Goal: Go to known website: Access a specific website the user already knows

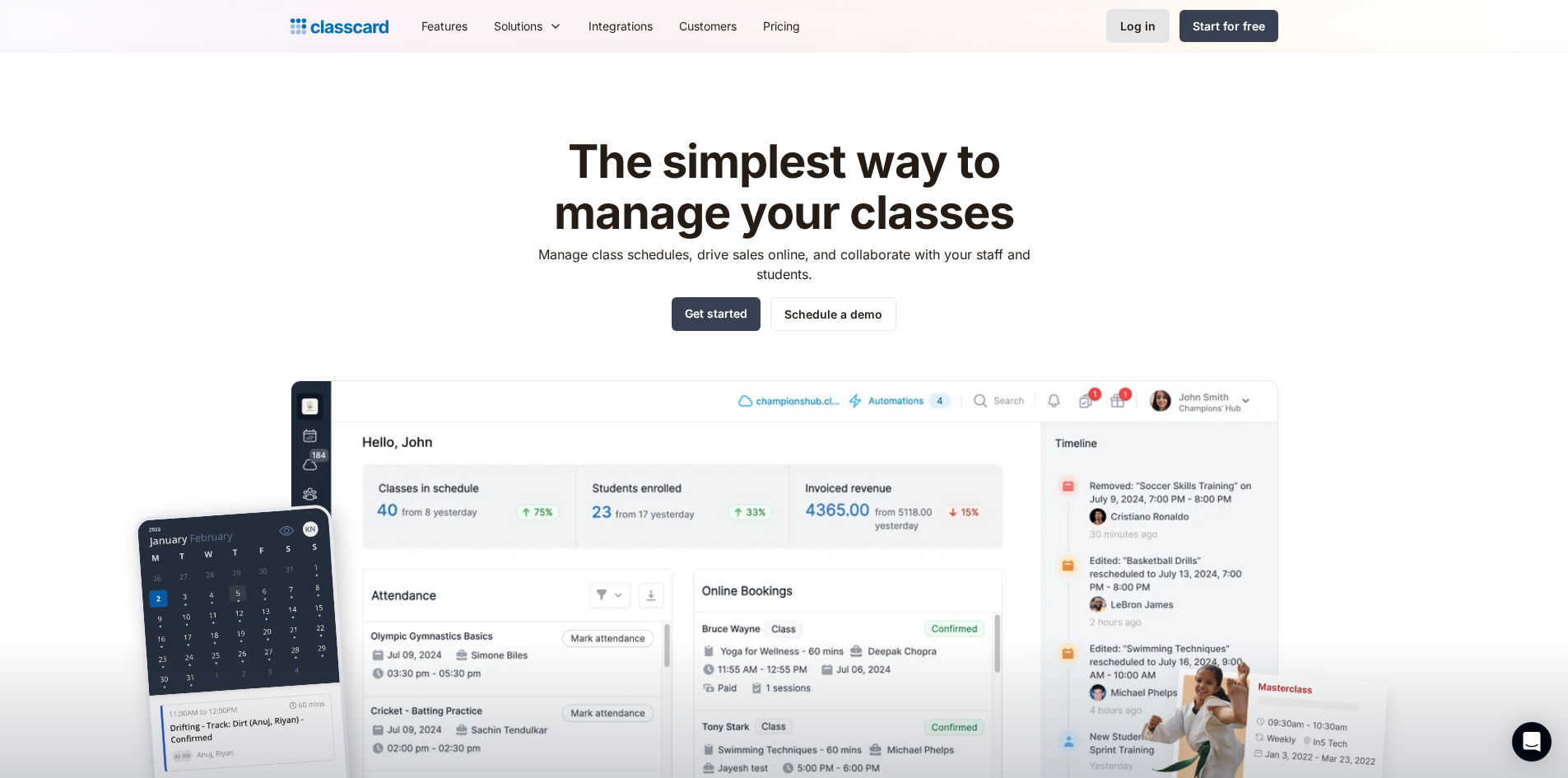
click at [775, 29] on div "Log in" at bounding box center [1138, 26] width 36 height 17
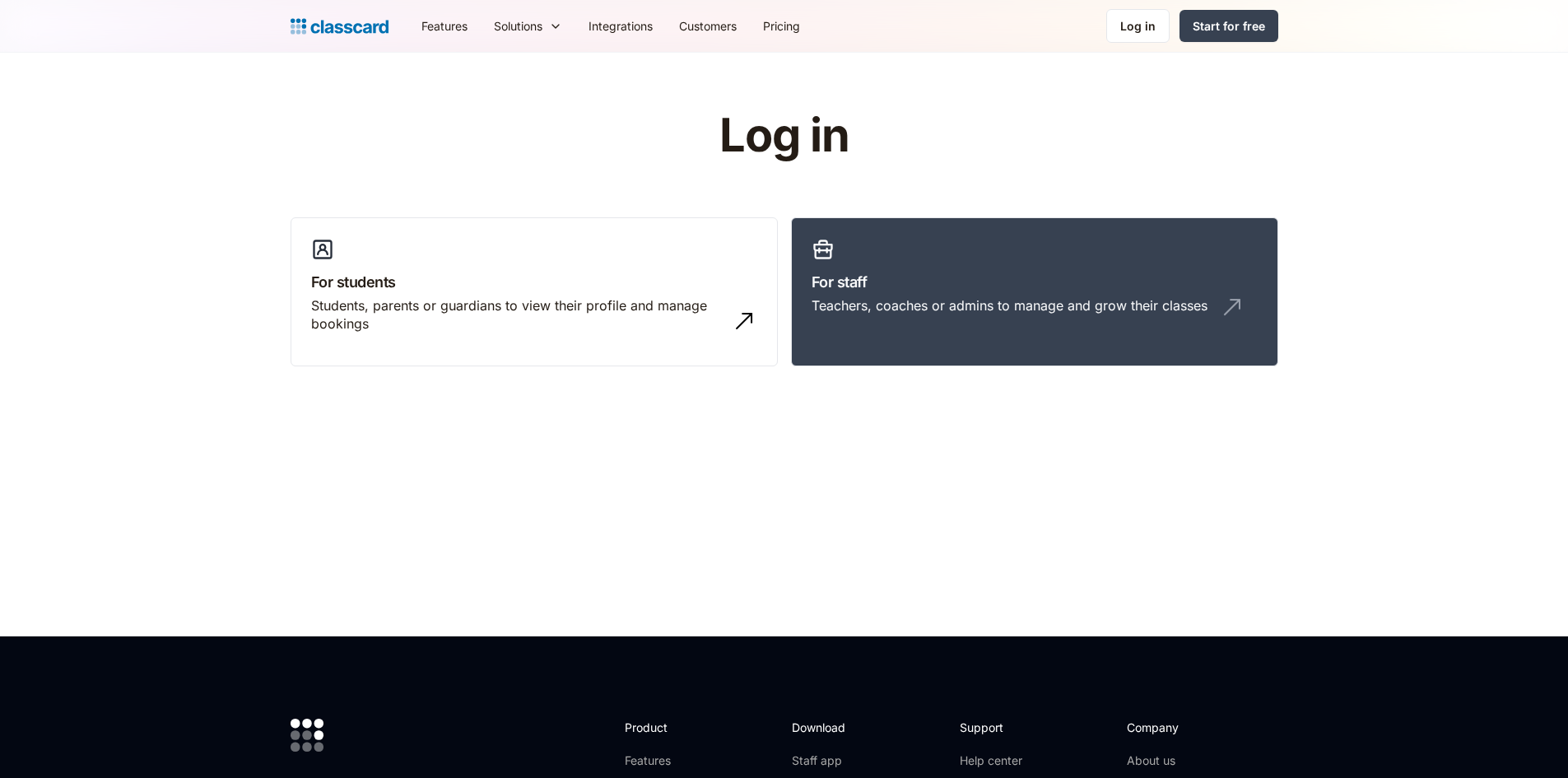
click at [858, 267] on link "For staff Teachers, coaches or admins to manage and grow their classes" at bounding box center [1035, 292] width 488 height 150
